Goal: Information Seeking & Learning: Understand process/instructions

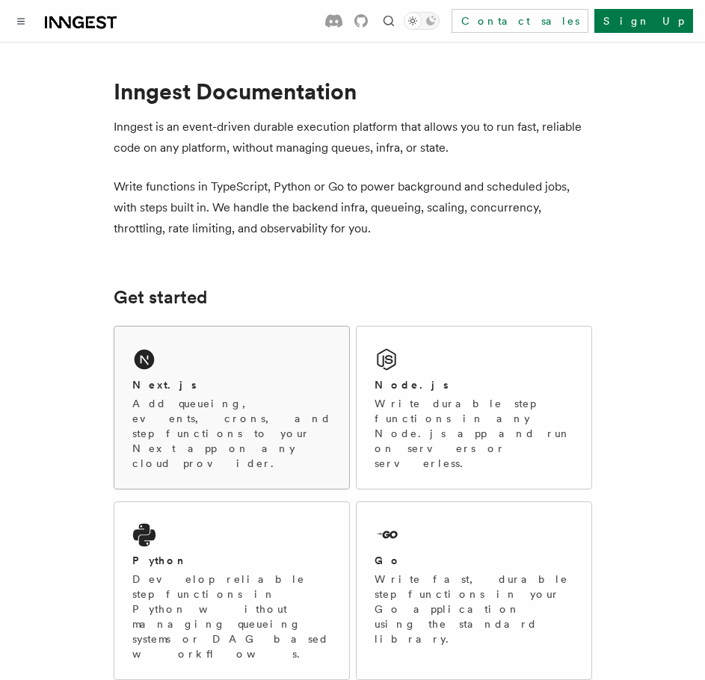
click at [191, 368] on div "Next.js Add queueing, events, crons, and step functions to your Next app on any…" at bounding box center [231, 408] width 235 height 162
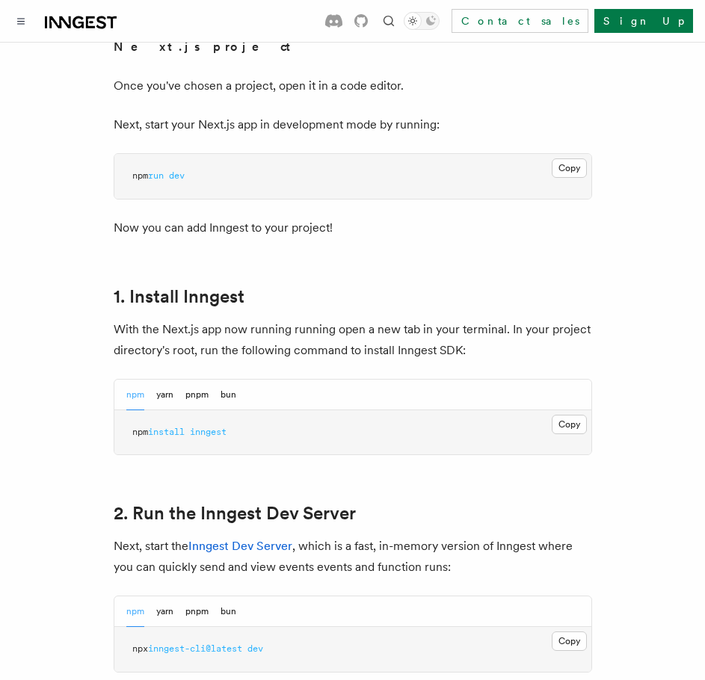
scroll to position [694, 0]
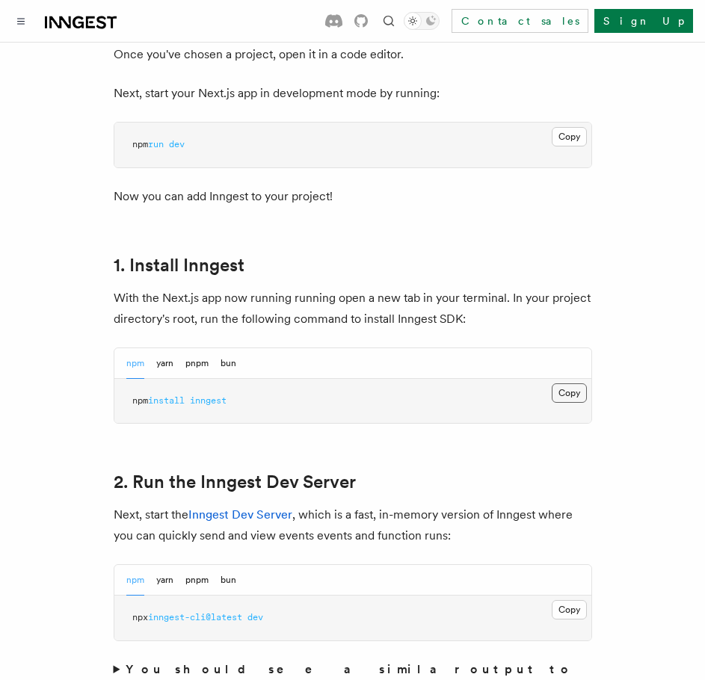
click at [566, 383] on button "Copy Copied" at bounding box center [568, 392] width 35 height 19
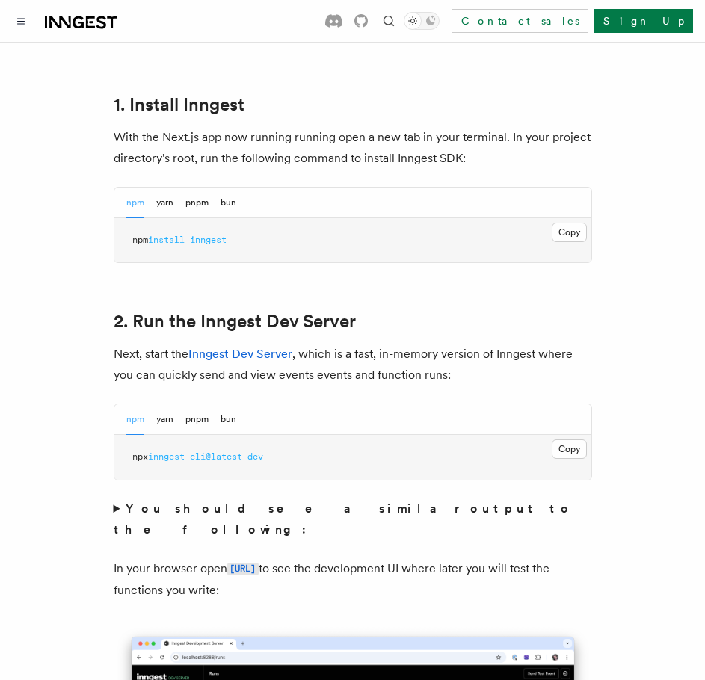
scroll to position [876, 0]
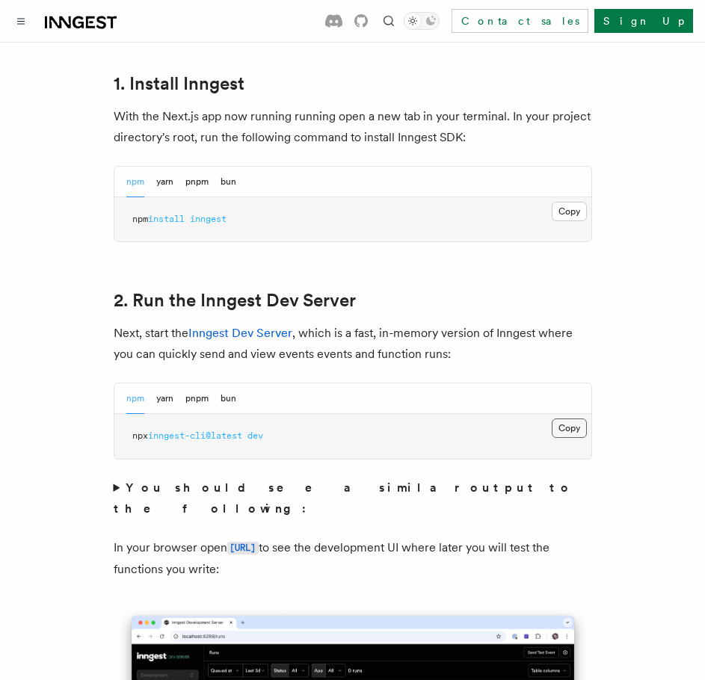
click at [570, 418] on button "Copy Copied" at bounding box center [568, 427] width 35 height 19
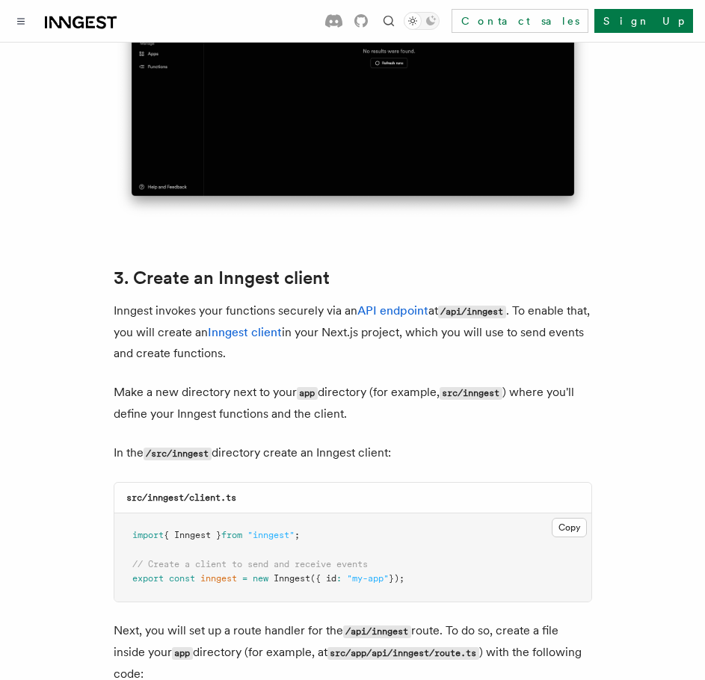
scroll to position [1592, 0]
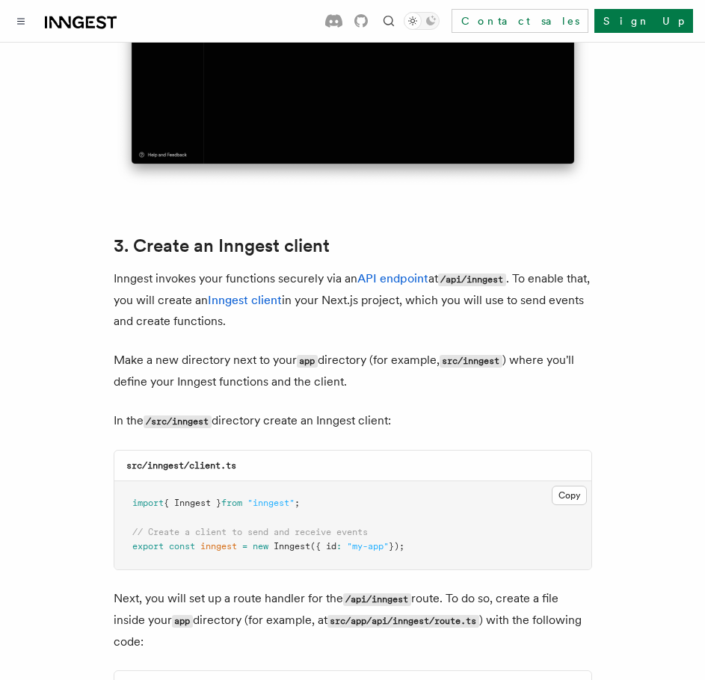
drag, startPoint x: 580, startPoint y: 452, endPoint x: 593, endPoint y: 451, distance: 12.8
click at [580, 486] on button "Copy Copied" at bounding box center [568, 495] width 35 height 19
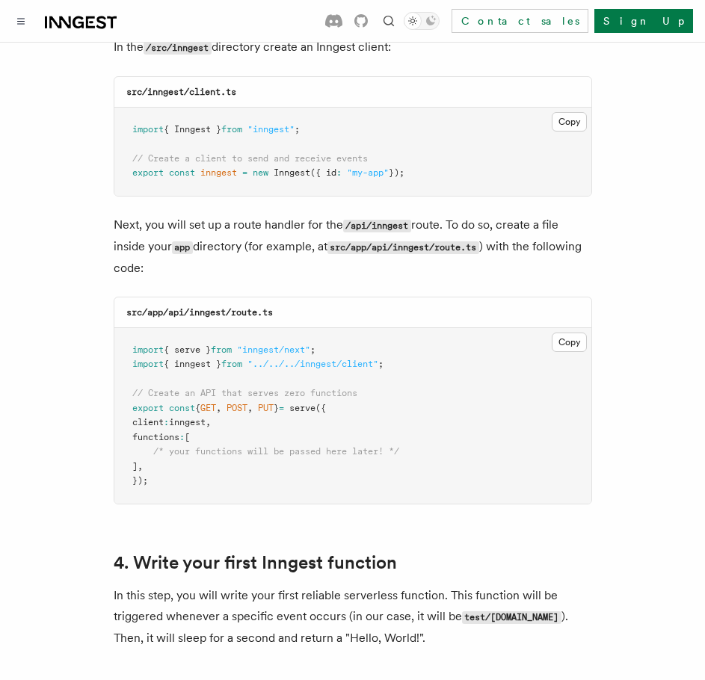
scroll to position [1976, 0]
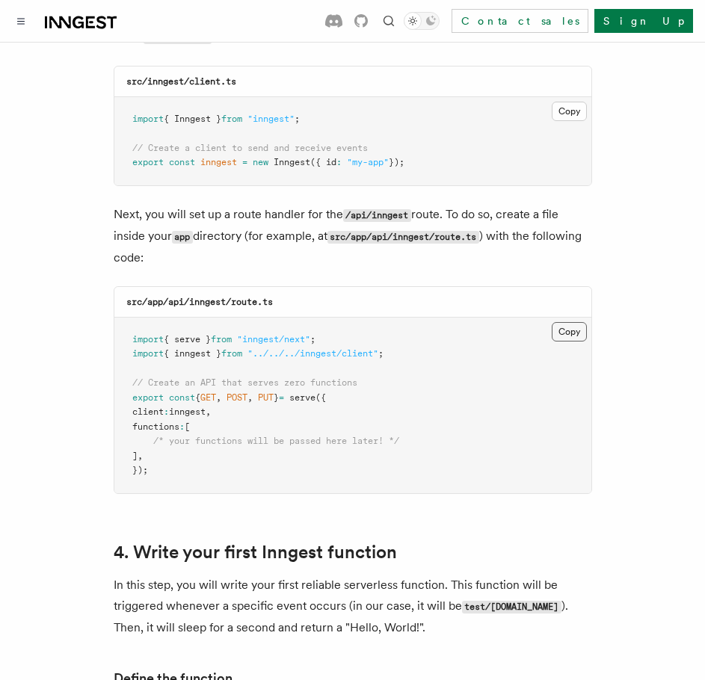
click at [577, 322] on button "Copy Copied" at bounding box center [568, 331] width 35 height 19
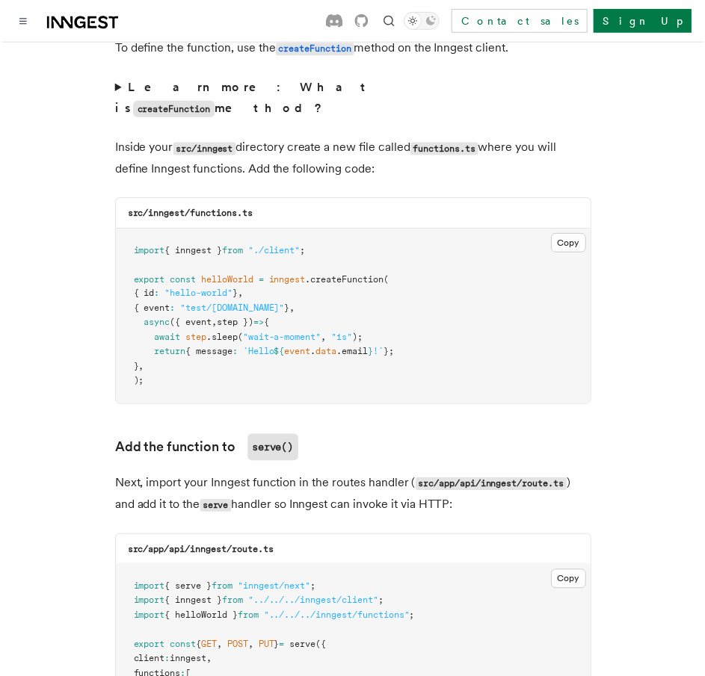
scroll to position [2714, 0]
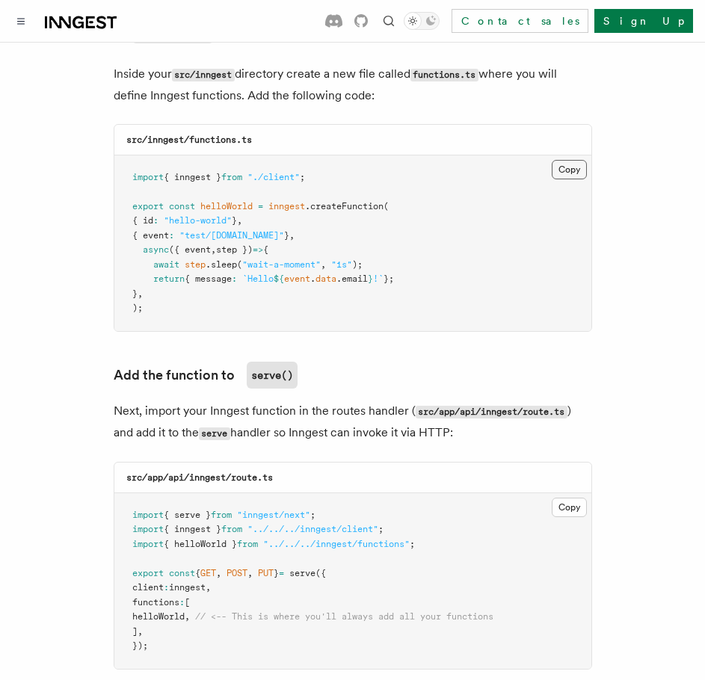
click at [568, 160] on button "Copy Copied" at bounding box center [568, 169] width 35 height 19
